Goal: Communication & Community: Participate in discussion

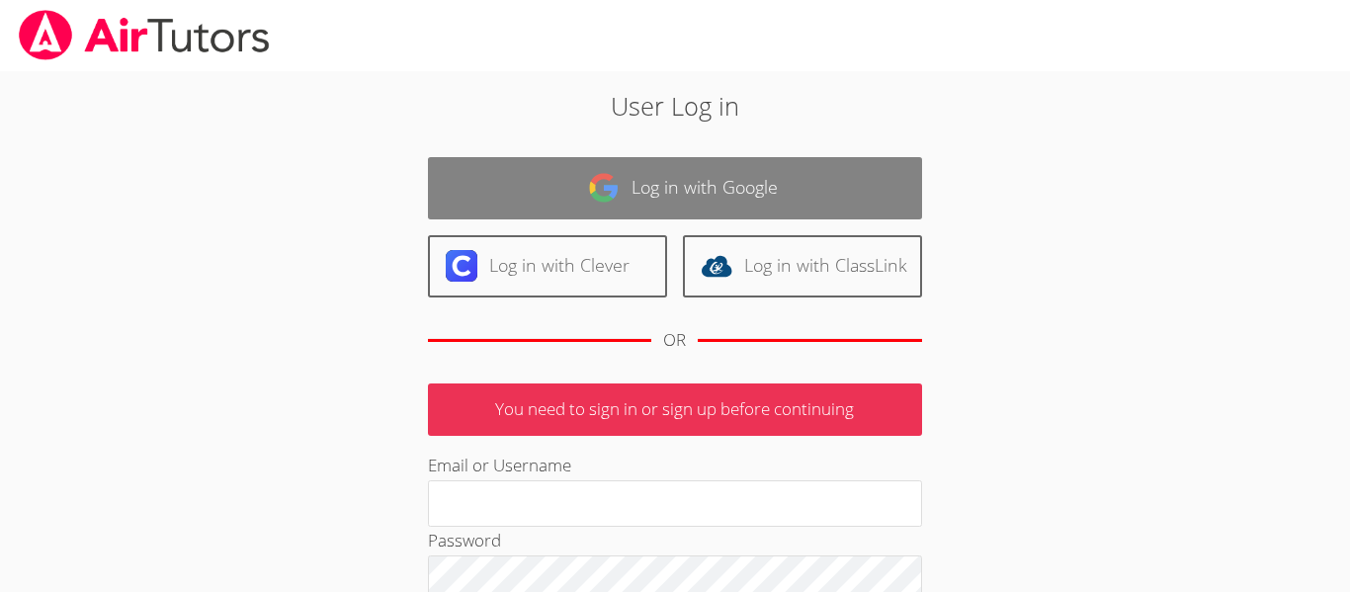
click at [806, 200] on link "Log in with Google" at bounding box center [675, 188] width 494 height 62
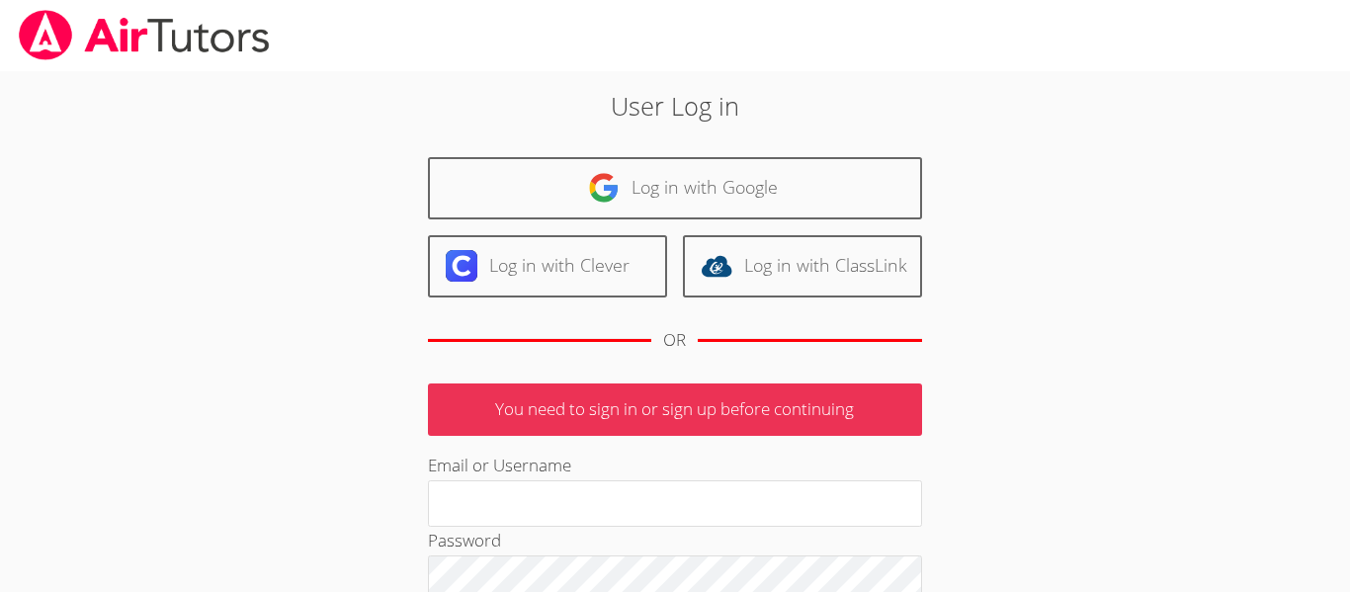
scroll to position [80, 0]
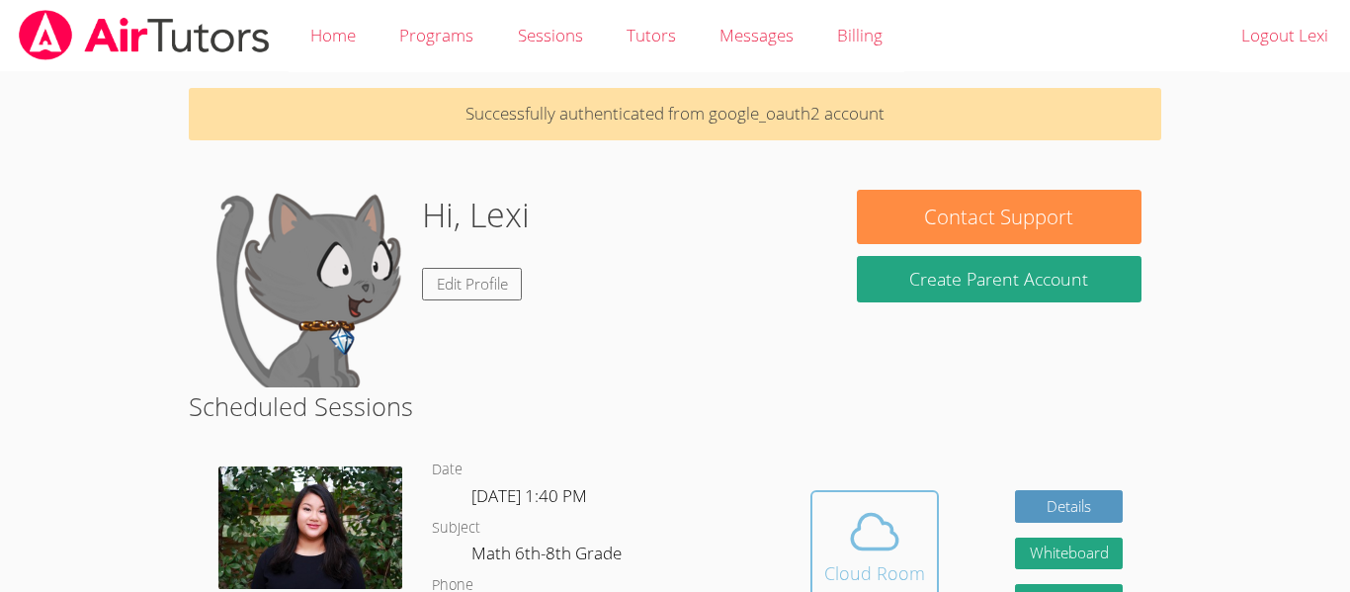
click at [900, 540] on icon at bounding box center [874, 531] width 55 height 55
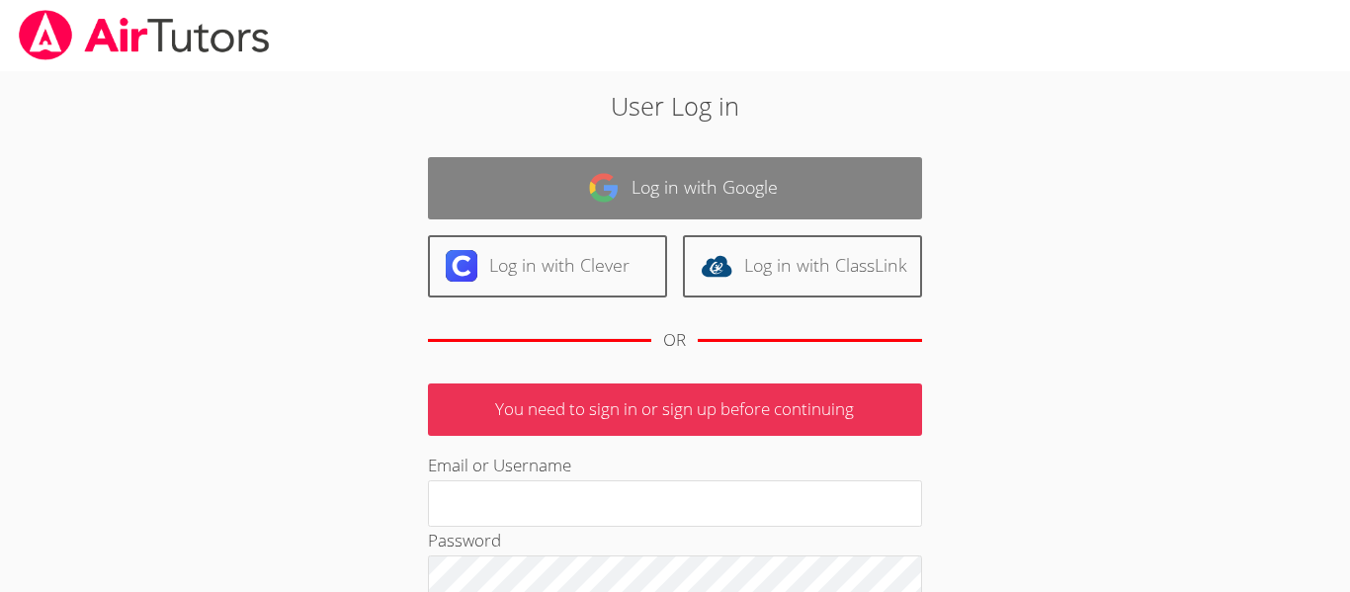
click at [744, 181] on link "Log in with Google" at bounding box center [675, 188] width 494 height 62
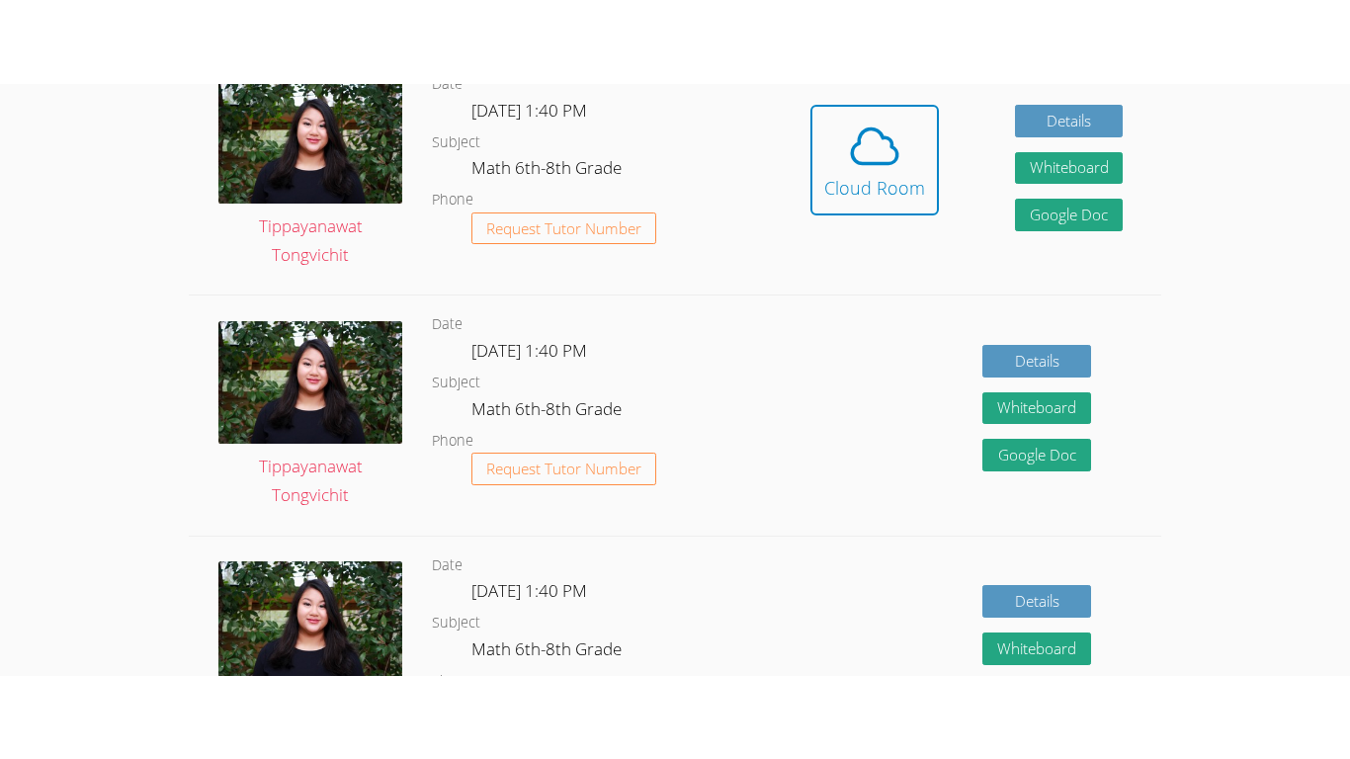
scroll to position [518, 0]
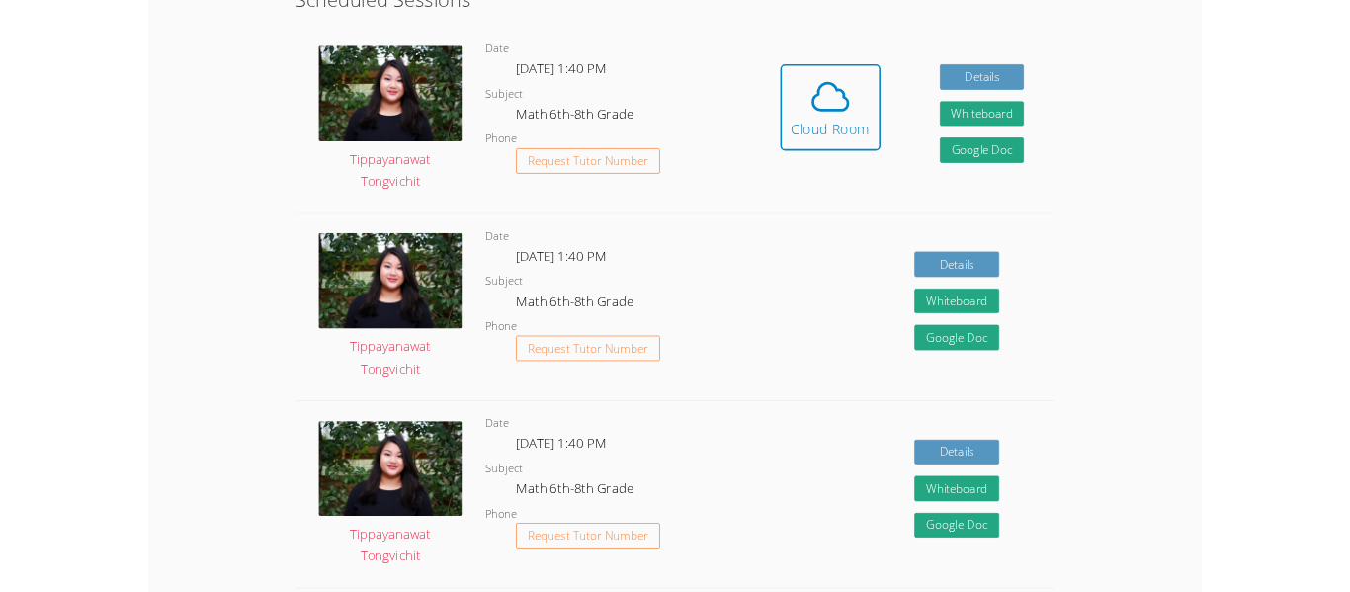
scroll to position [349, 0]
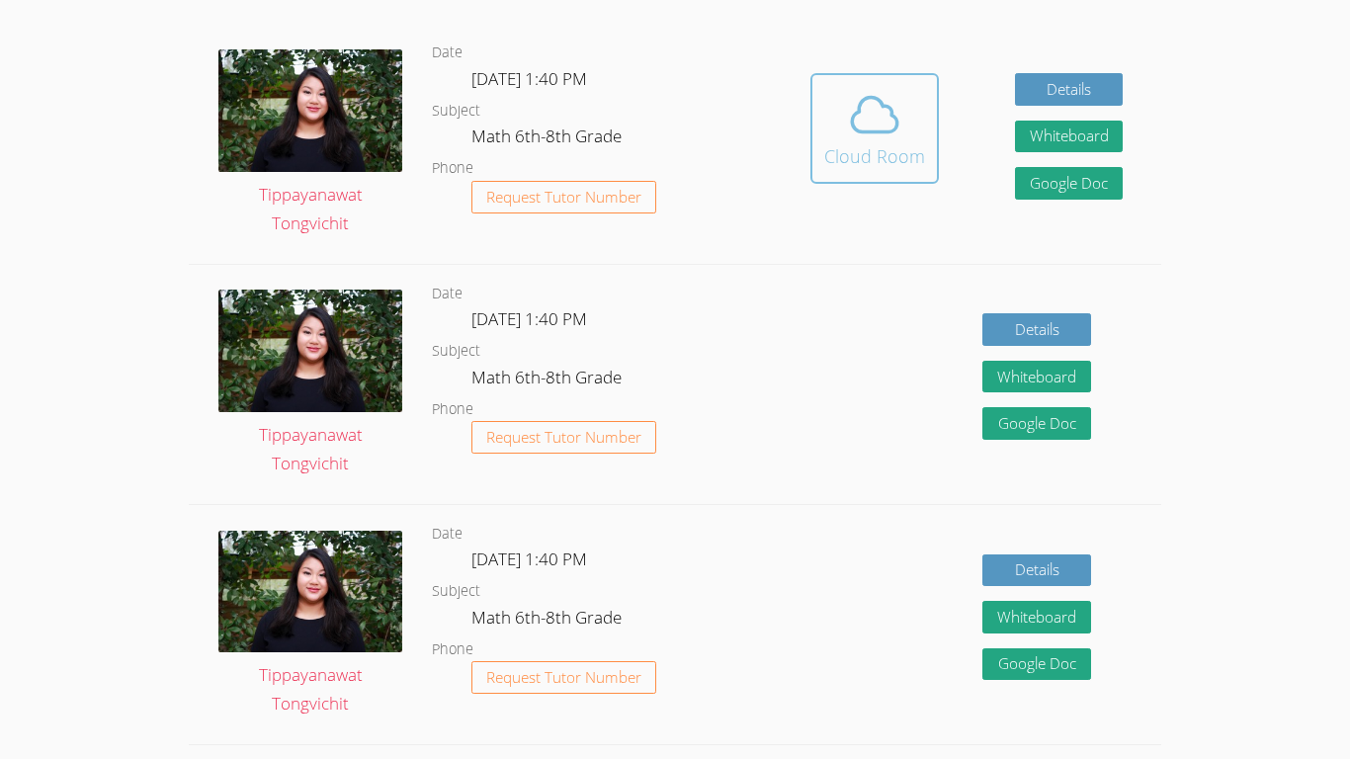
click at [871, 115] on icon at bounding box center [874, 114] width 55 height 55
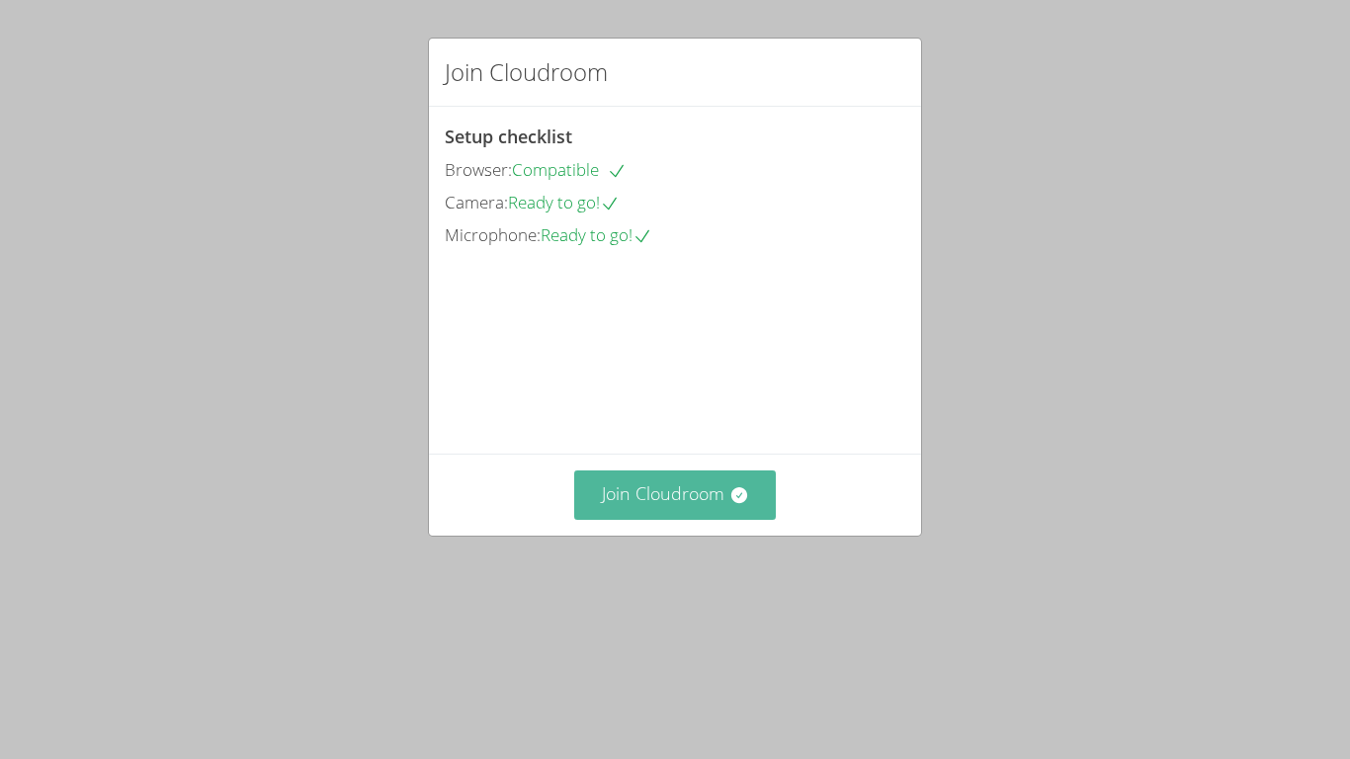
click at [742, 519] on button "Join Cloudroom" at bounding box center [675, 494] width 203 height 48
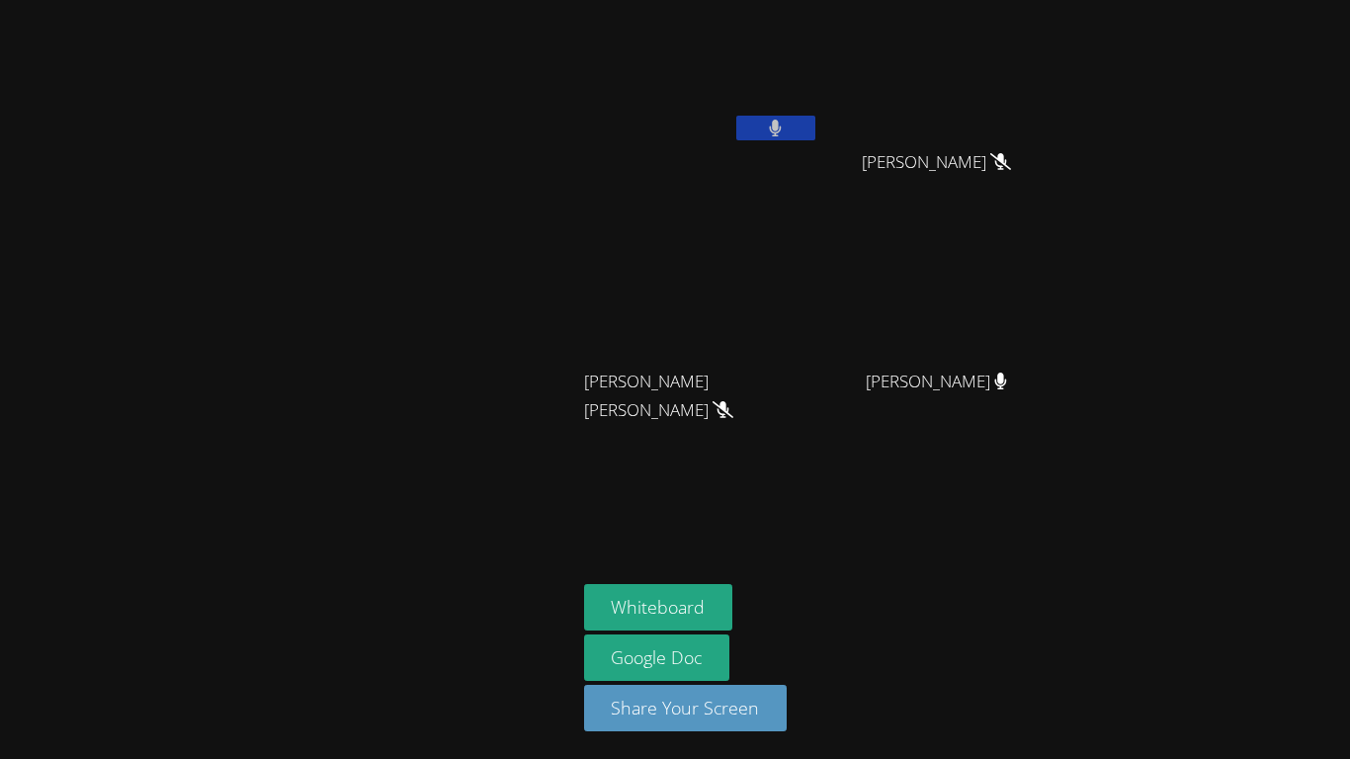
click at [808, 124] on button at bounding box center [775, 128] width 79 height 25
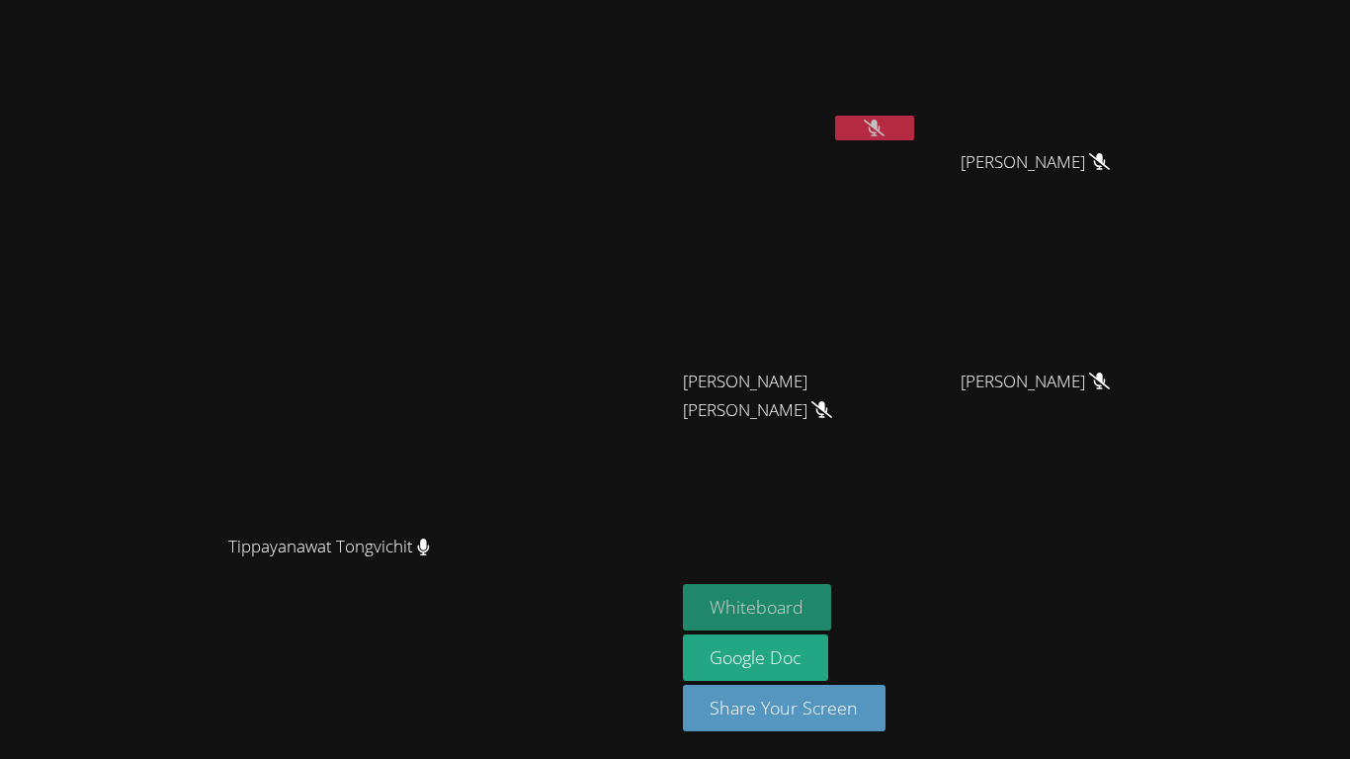
click at [832, 584] on button "Whiteboard" at bounding box center [757, 607] width 149 height 46
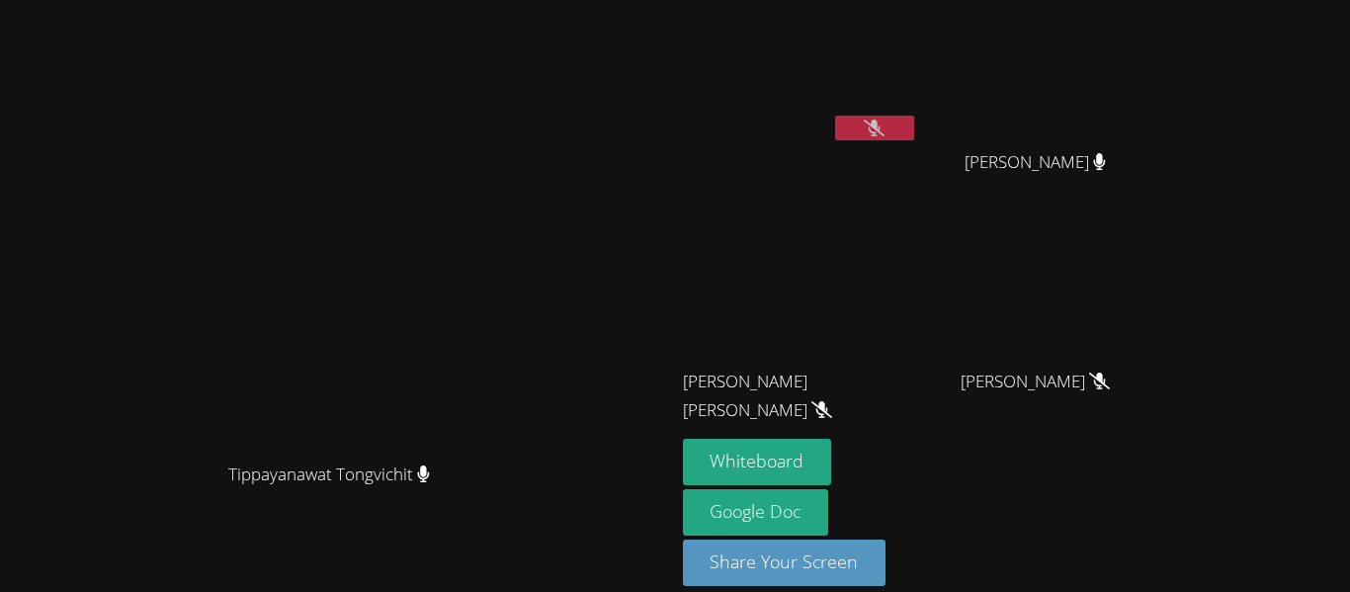
click at [914, 120] on button at bounding box center [874, 128] width 79 height 25
click at [914, 128] on button at bounding box center [874, 128] width 79 height 25
click at [918, 106] on video at bounding box center [800, 74] width 235 height 132
click at [918, 111] on video at bounding box center [800, 74] width 235 height 132
click at [914, 118] on button at bounding box center [874, 128] width 79 height 25
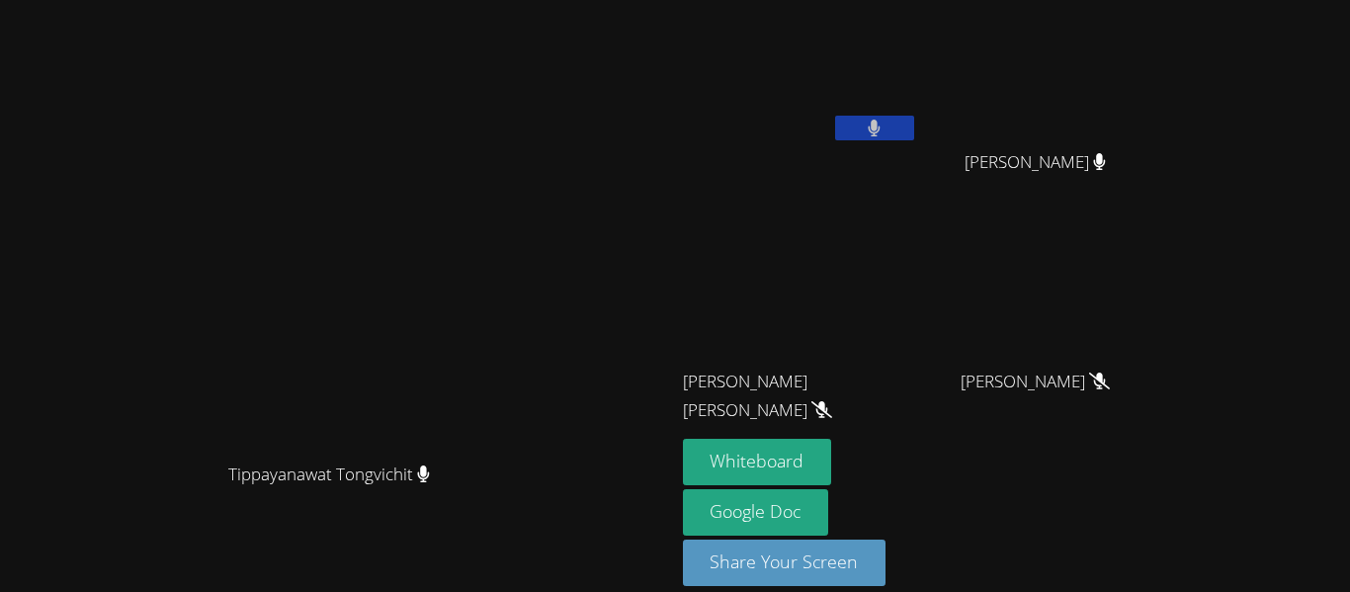
click at [914, 125] on button at bounding box center [874, 128] width 79 height 25
click at [914, 139] on button at bounding box center [874, 128] width 79 height 25
click at [914, 132] on button at bounding box center [874, 128] width 79 height 25
click at [918, 316] on video at bounding box center [800, 293] width 235 height 132
